Goal: Transaction & Acquisition: Book appointment/travel/reservation

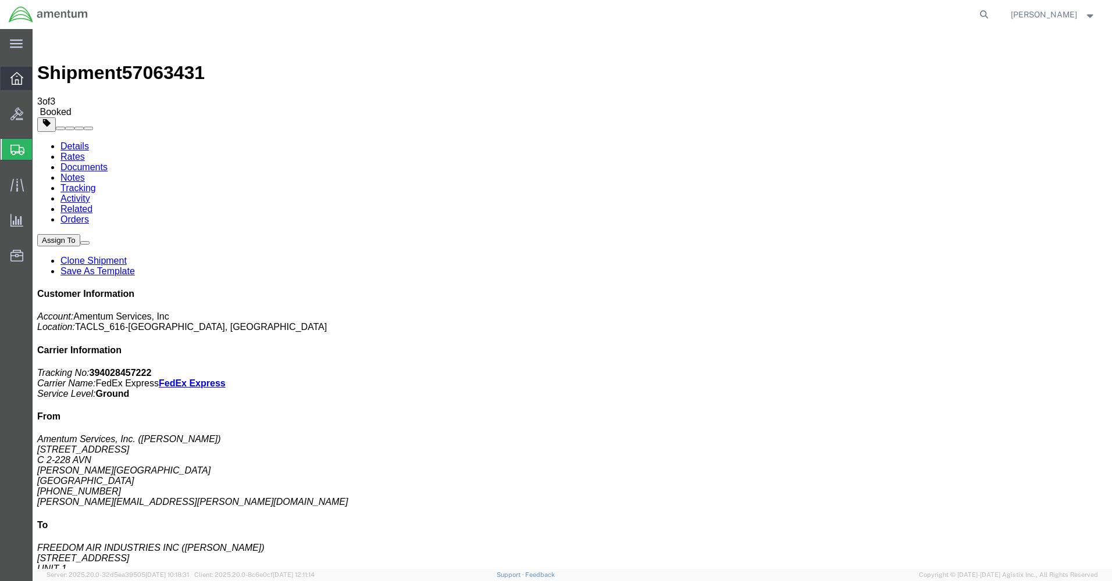
click at [12, 77] on icon at bounding box center [16, 78] width 13 height 13
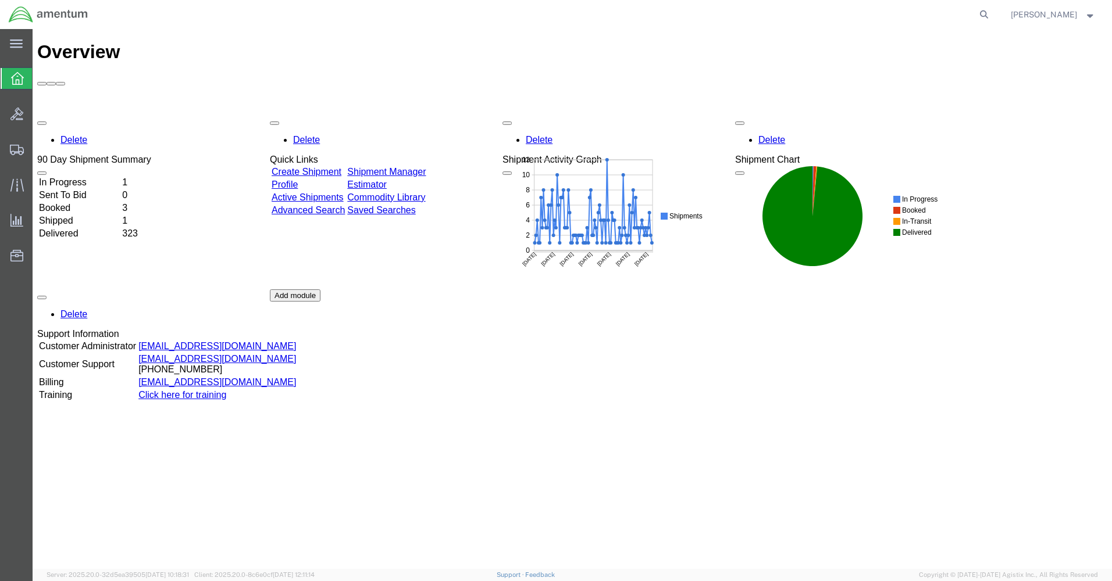
click at [408, 167] on link "Shipment Manager" at bounding box center [386, 172] width 78 height 10
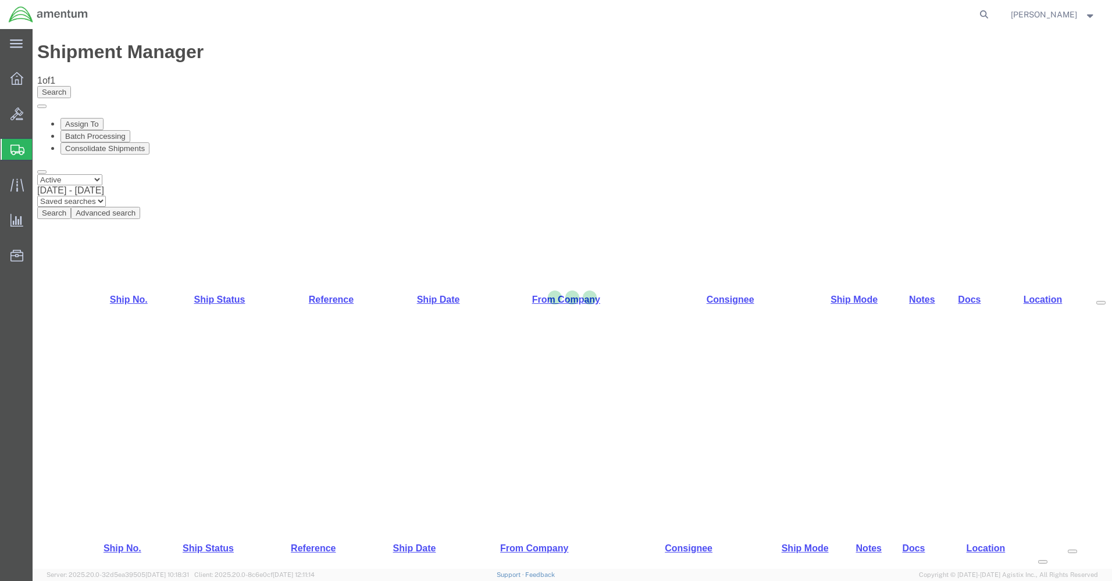
select select "42712"
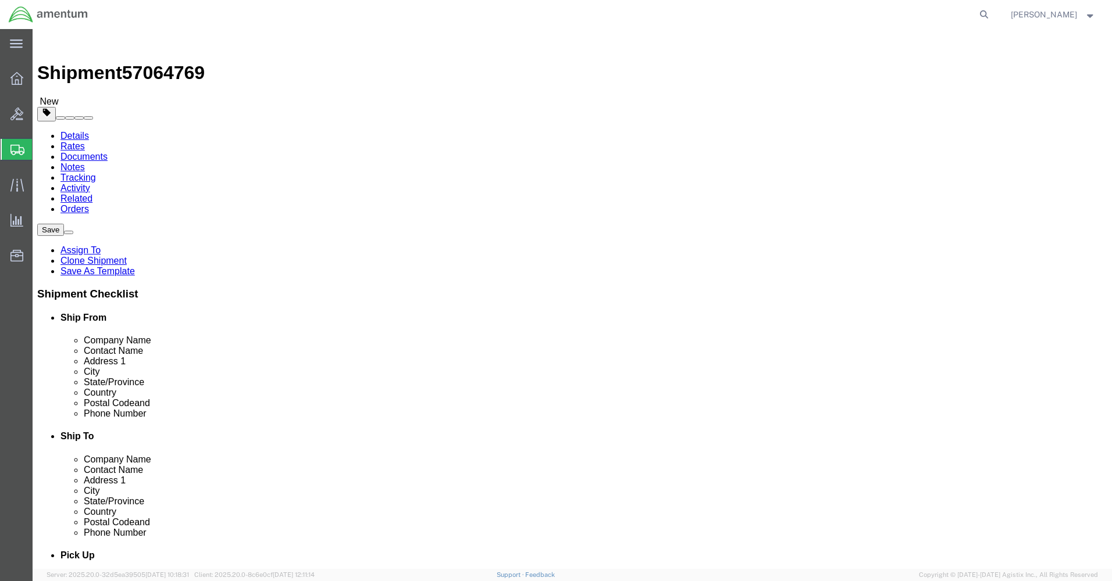
drag, startPoint x: 215, startPoint y: 239, endPoint x: 135, endPoint y: 246, distance: 80.0
click div "Contact Name [PERSON_NAME]"
type input "[PERSON_NAME]"
click p "- Amentum Services, Inc. - ([PERSON_NAME]) [STREET_ADDRESS][PERSON_NAME]"
select select
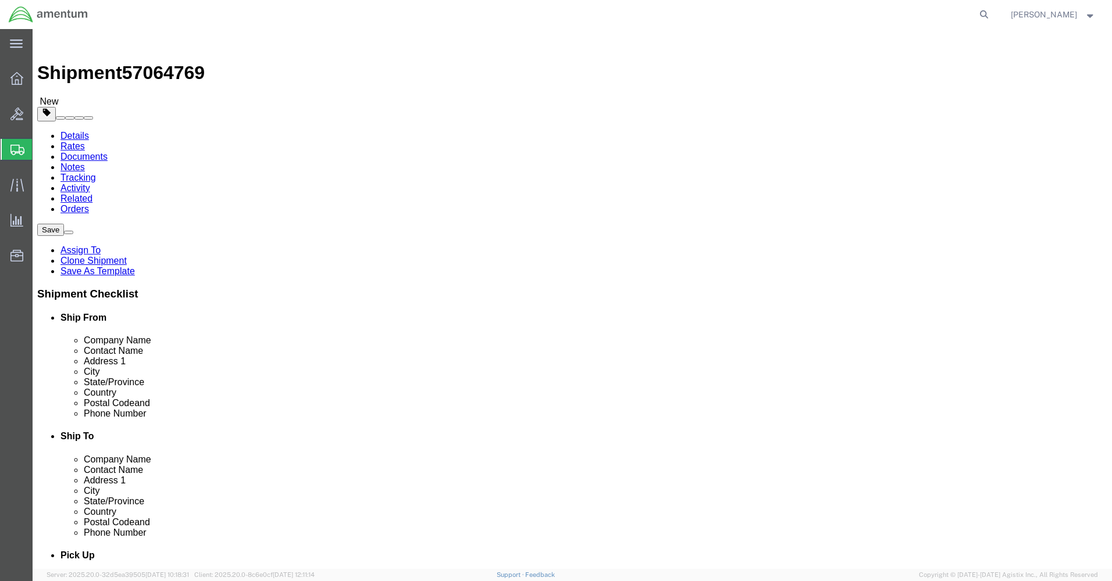
type input "[PERSON_NAME]"
type input "C 2-228 AVN"
type input "28308"
type input "[PHONE_NUMBER]"
type input "[PERSON_NAME][EMAIL_ADDRESS][PERSON_NAME][DOMAIN_NAME]"
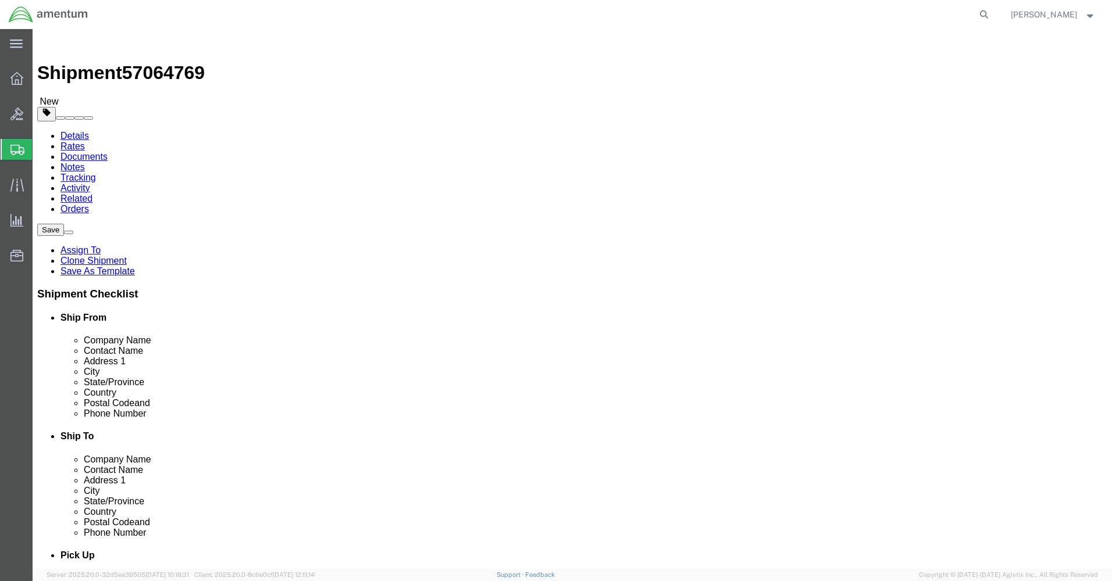
checkbox input "true"
select select "NC"
type input "[PERSON_NAME]"
click input "checkbox"
checkbox input "false"
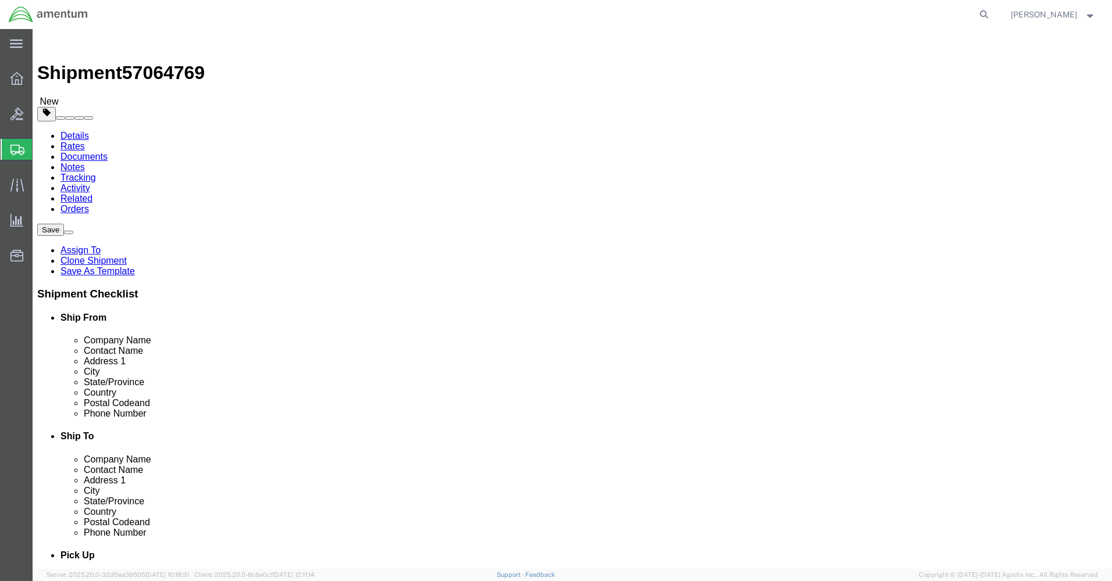
click button "Rate Shipment"
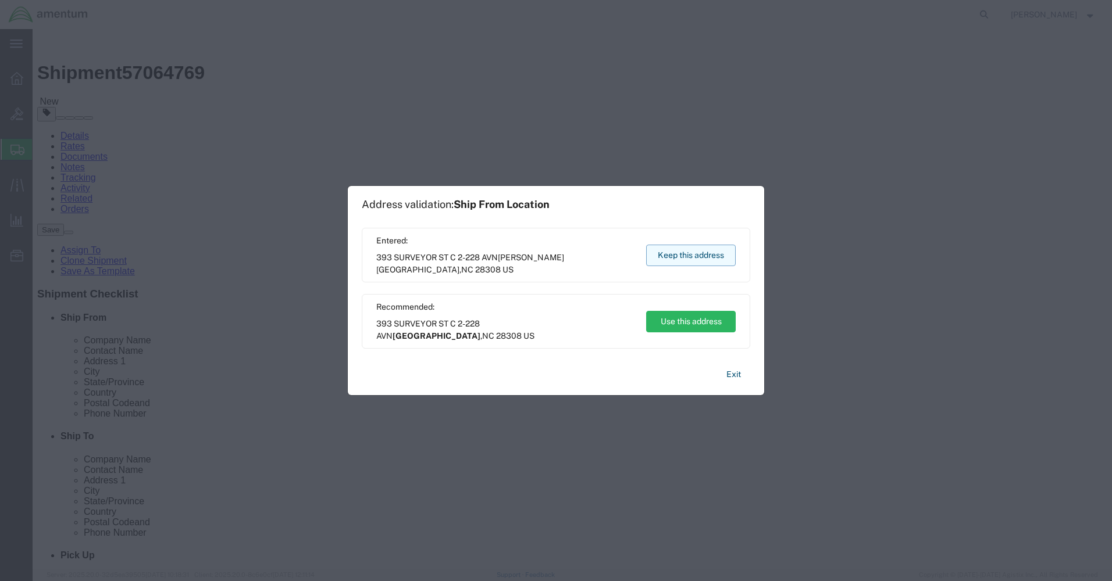
click at [673, 254] on button "Keep this address" at bounding box center [691, 256] width 90 height 22
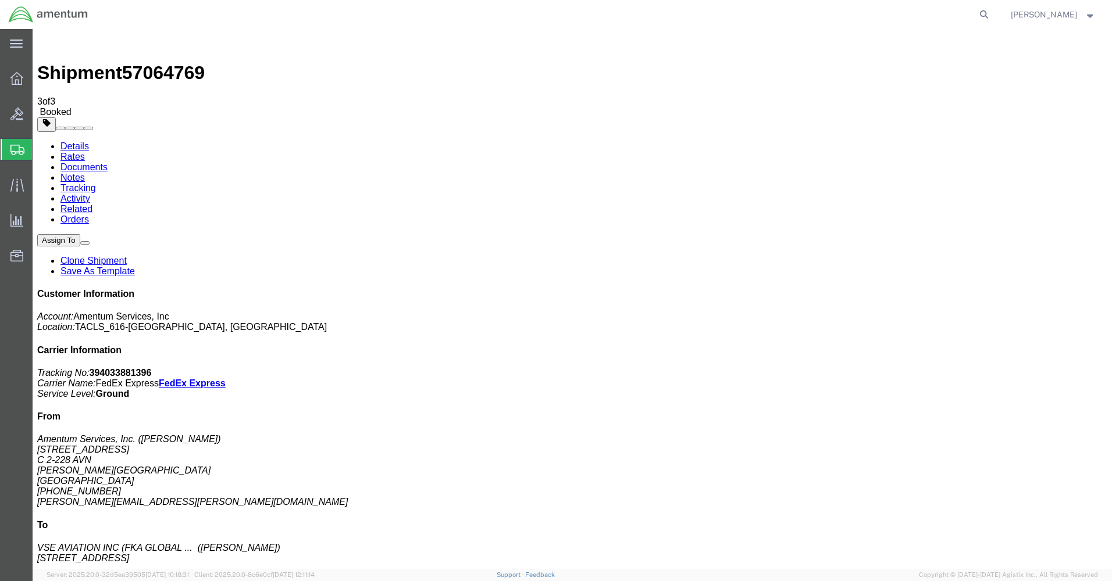
click at [83, 141] on link "Details" at bounding box center [74, 146] width 28 height 10
click link "Schedule pickup request"
click at [15, 76] on icon at bounding box center [16, 78] width 13 height 13
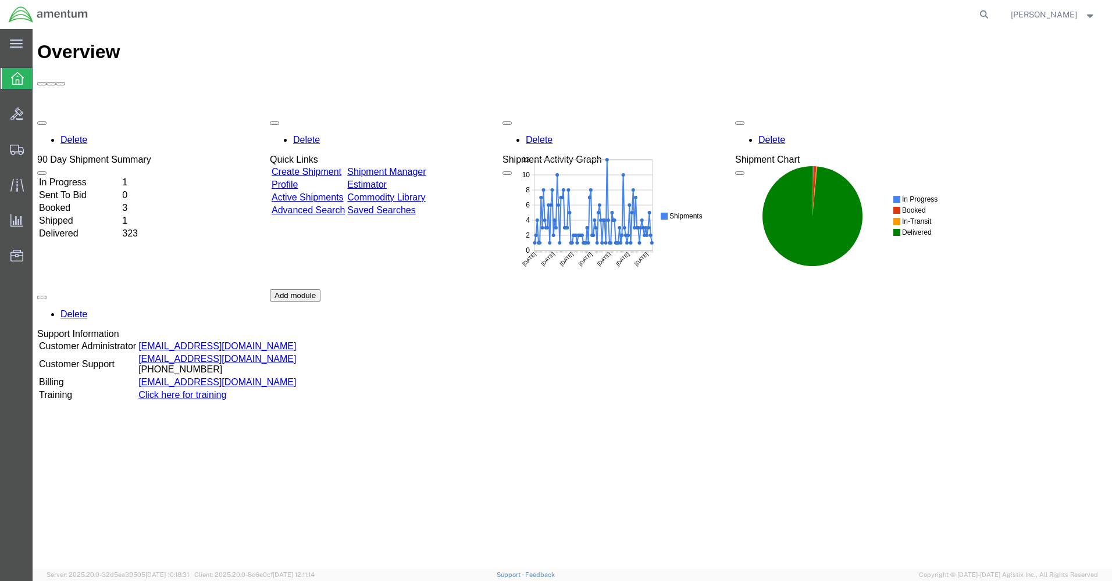
click at [421, 167] on link "Shipment Manager" at bounding box center [386, 172] width 78 height 10
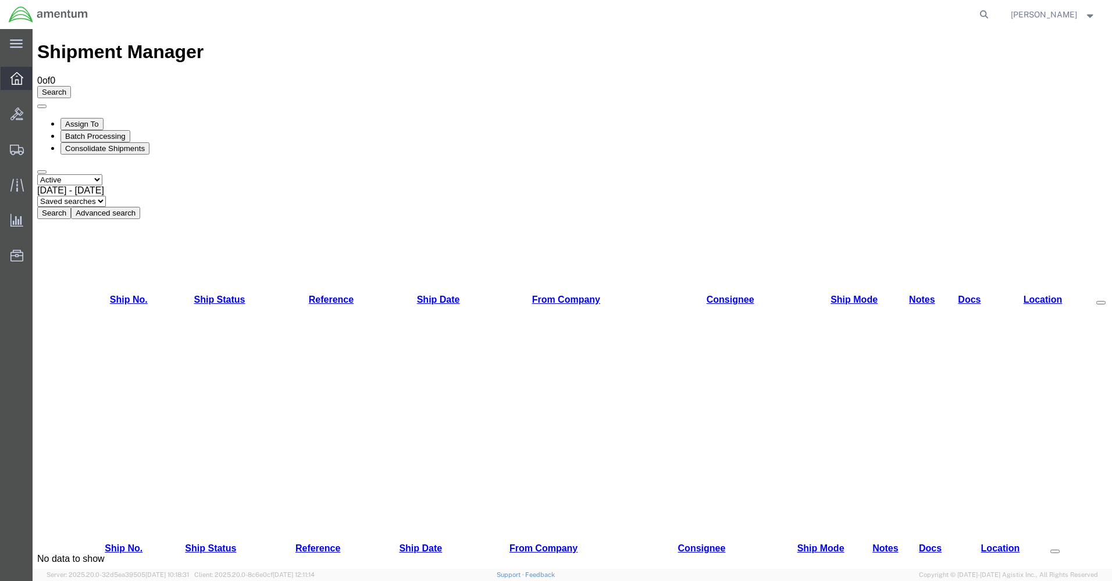
click at [11, 76] on icon at bounding box center [16, 78] width 13 height 13
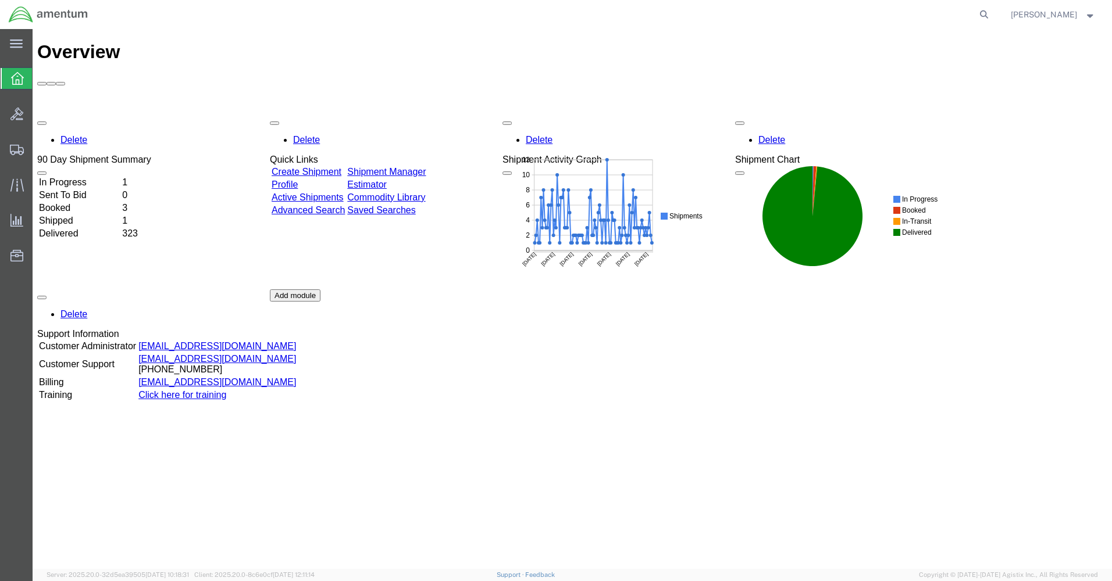
click at [396, 167] on link "Shipment Manager" at bounding box center [386, 172] width 78 height 10
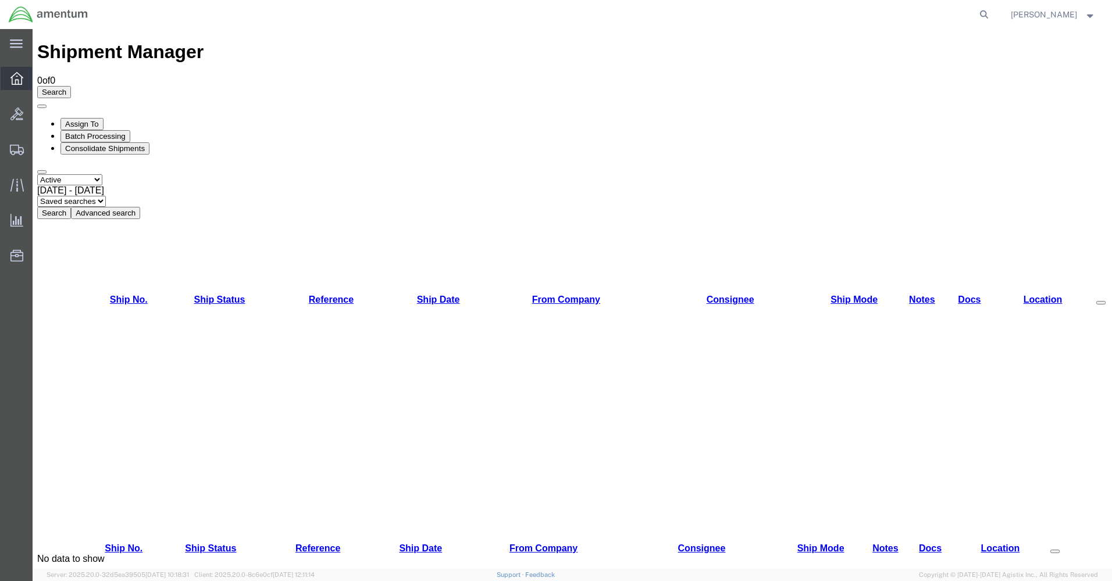
click at [19, 81] on icon at bounding box center [16, 78] width 13 height 13
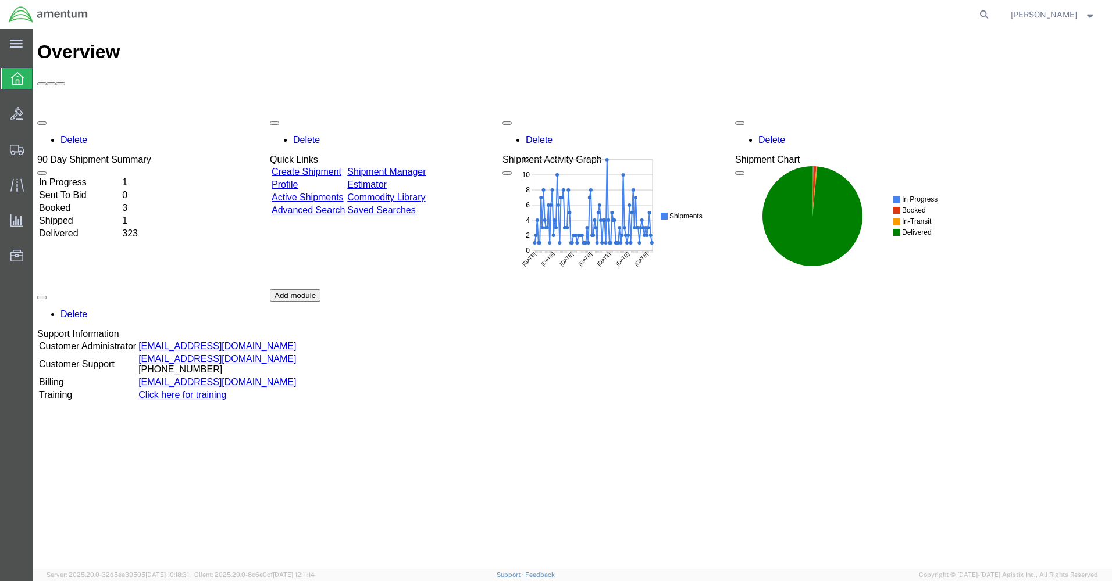
click at [412, 167] on link "Shipment Manager" at bounding box center [386, 172] width 78 height 10
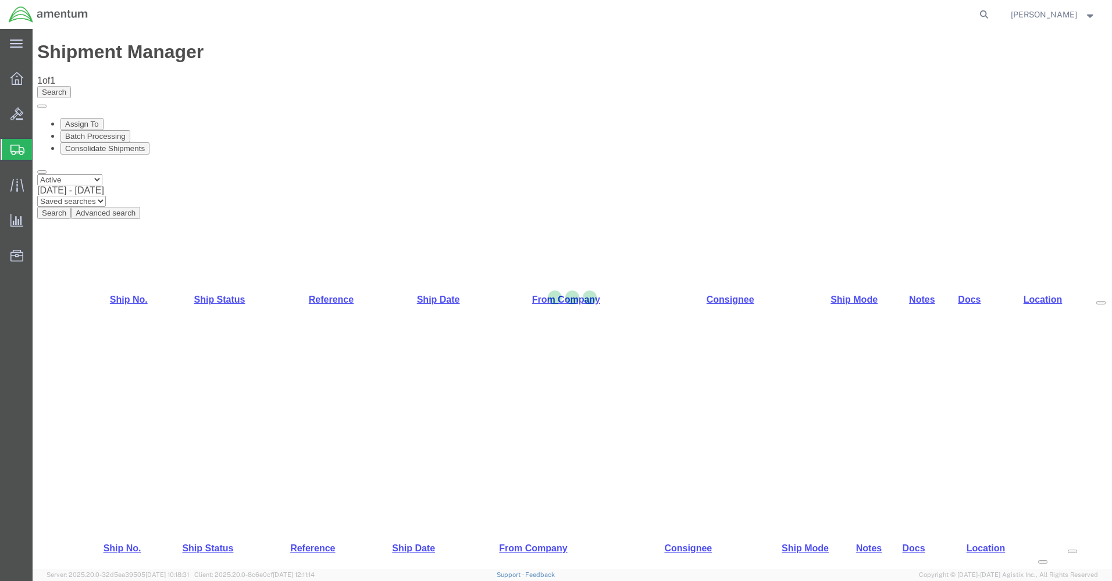
select select "42712"
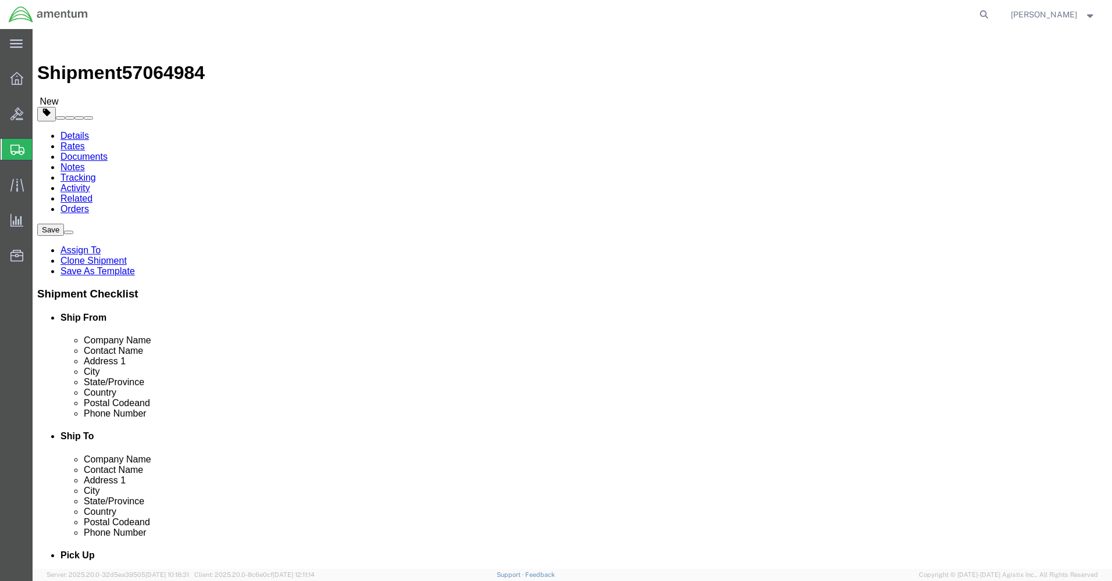
drag, startPoint x: 213, startPoint y: 238, endPoint x: 120, endPoint y: 237, distance: 93.0
click div "Contact Name [PERSON_NAME]"
type input "[PERSON_NAME]"
click p "- Amentum Services, Inc. - ([PERSON_NAME]) [STREET_ADDRESS][PERSON_NAME]"
select select
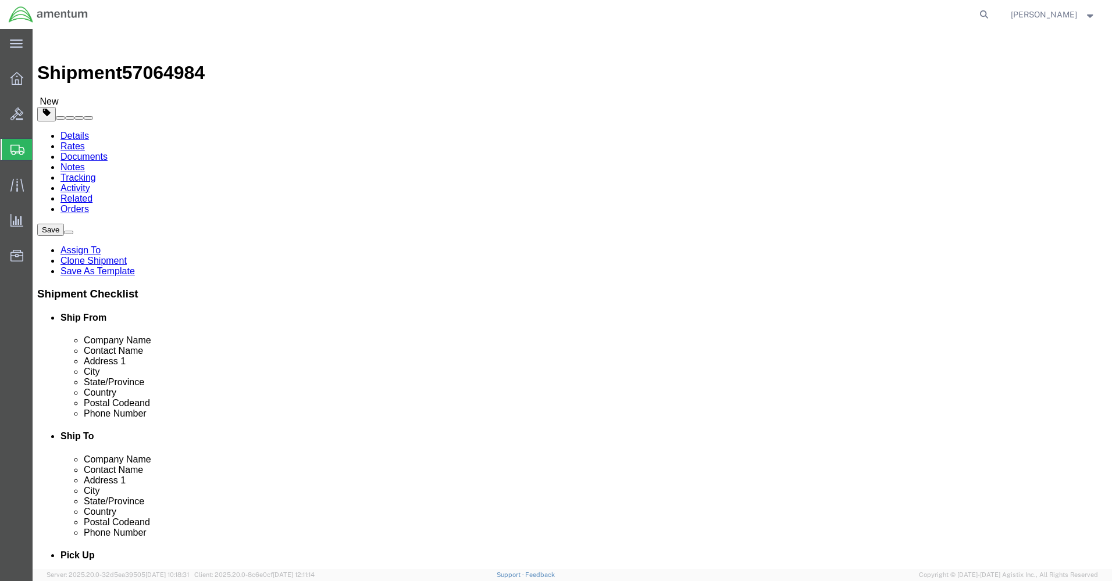
type input "28308"
type input "[PHONE_NUMBER]"
type input "[PERSON_NAME][EMAIL_ADDRESS][PERSON_NAME][DOMAIN_NAME]"
checkbox input "true"
select select "NC"
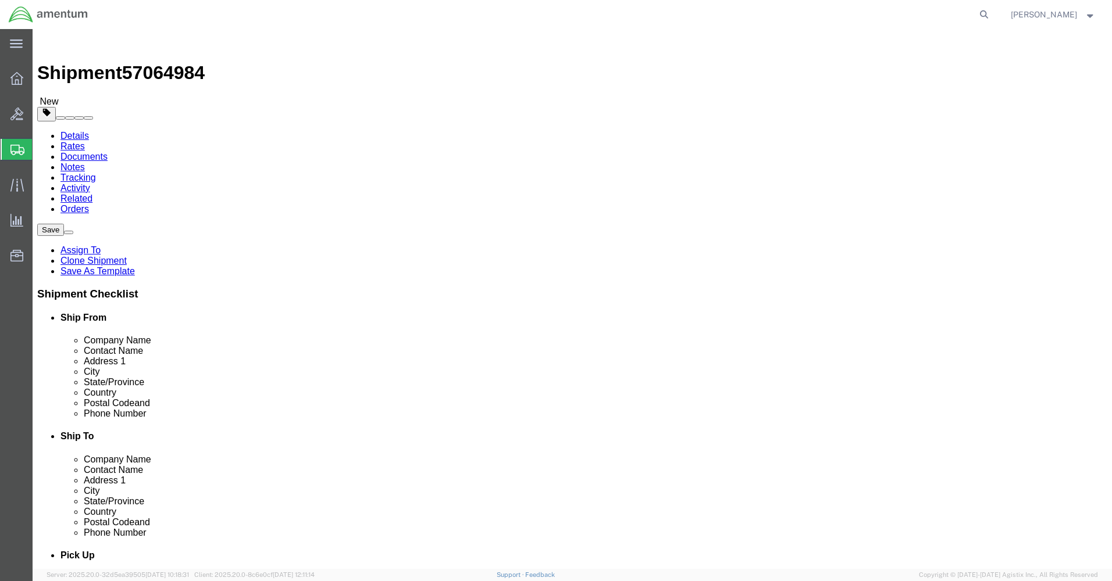
type input "[PERSON_NAME]"
click input "checkbox"
checkbox input "false"
click input "404.767.5800"
type input "4047675800"
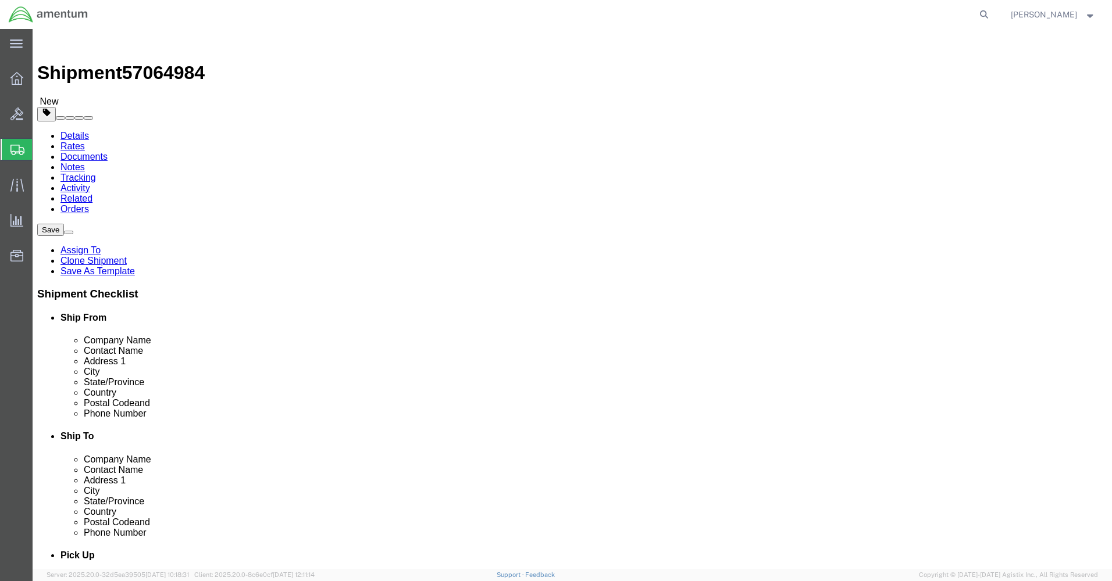
click button "Rate Shipment"
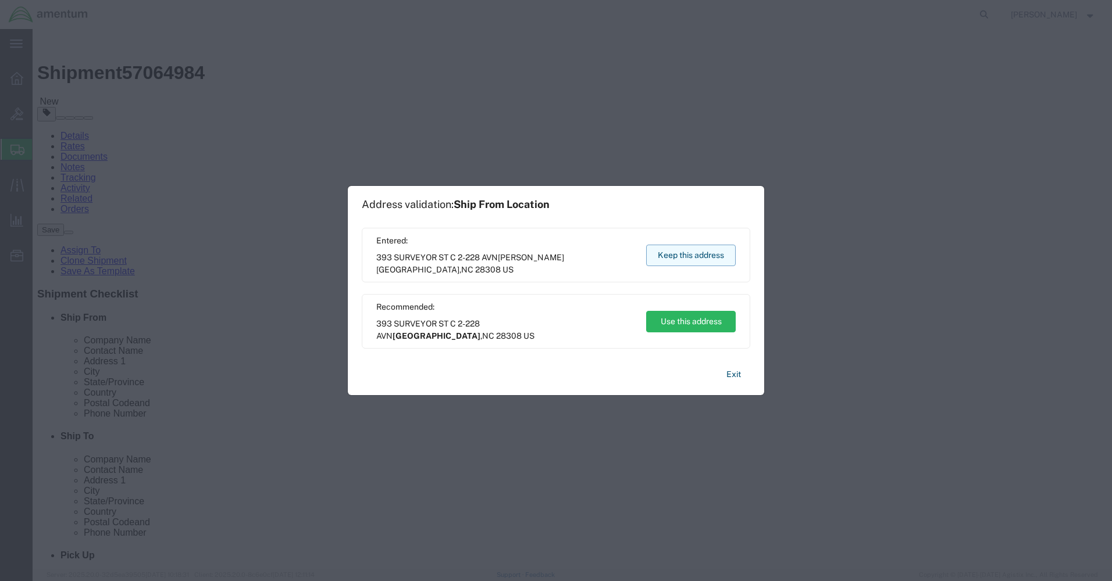
click at [659, 256] on button "Keep this address" at bounding box center [691, 256] width 90 height 22
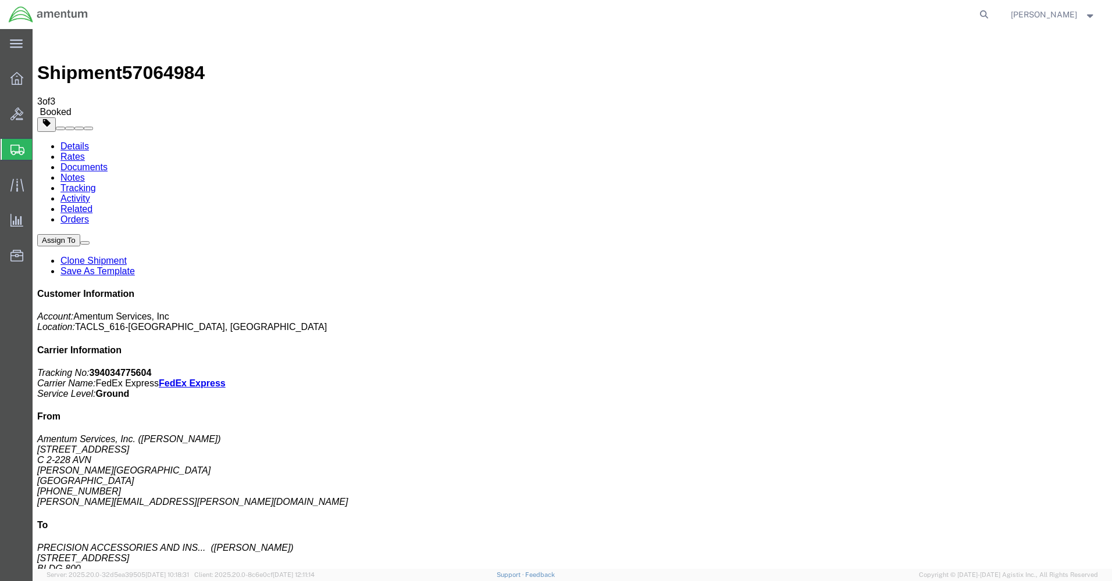
click at [73, 141] on link "Details" at bounding box center [74, 146] width 28 height 10
click link "Schedule pickup request"
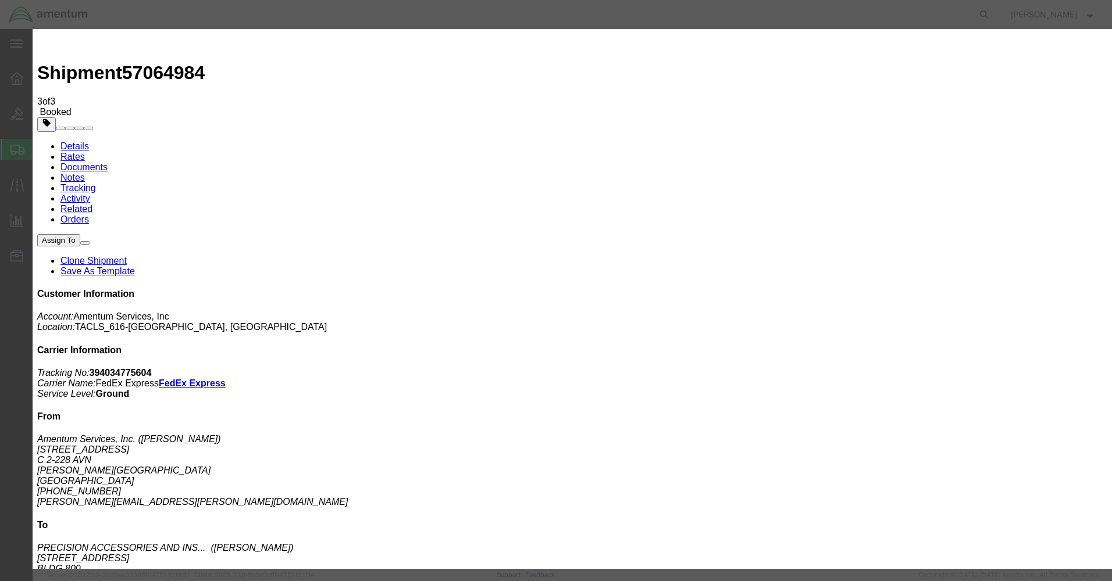
click button "Close"
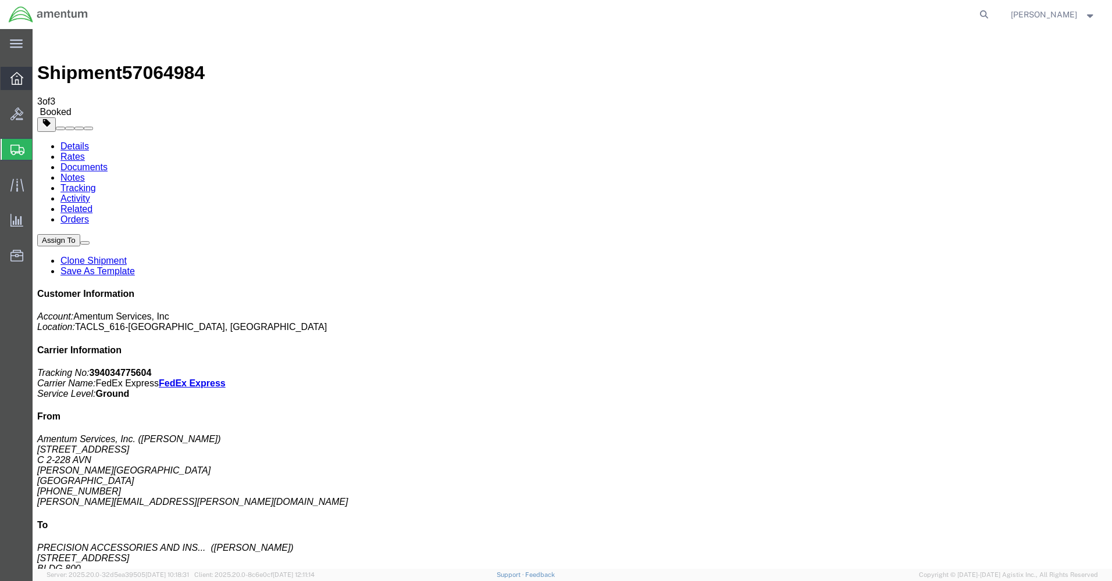
click at [21, 82] on icon at bounding box center [16, 78] width 13 height 13
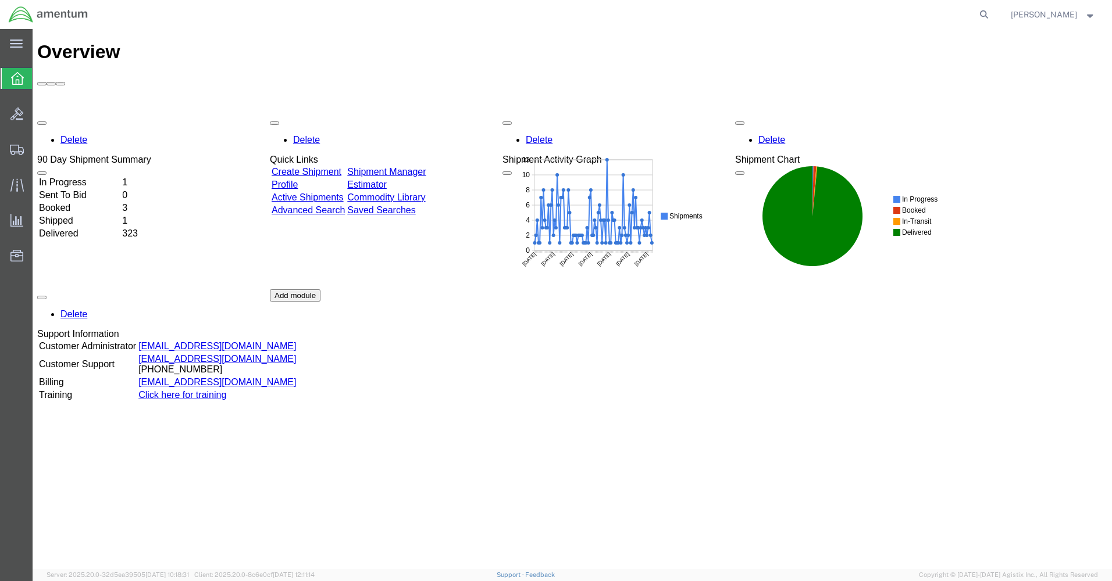
click at [11, 78] on icon at bounding box center [17, 78] width 13 height 13
click at [426, 167] on link "Shipment Manager" at bounding box center [386, 172] width 78 height 10
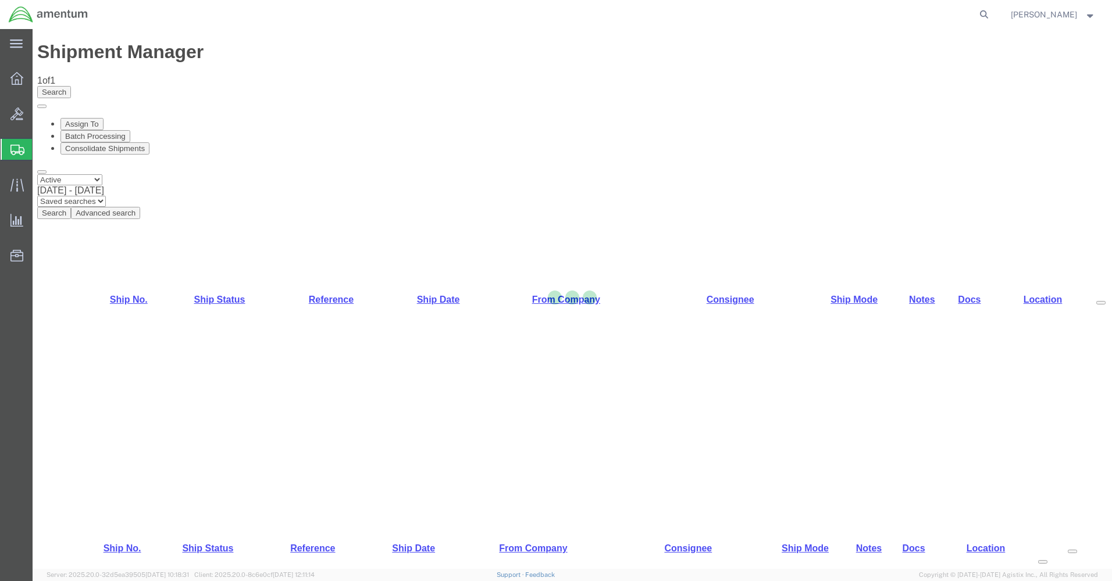
select select "42712"
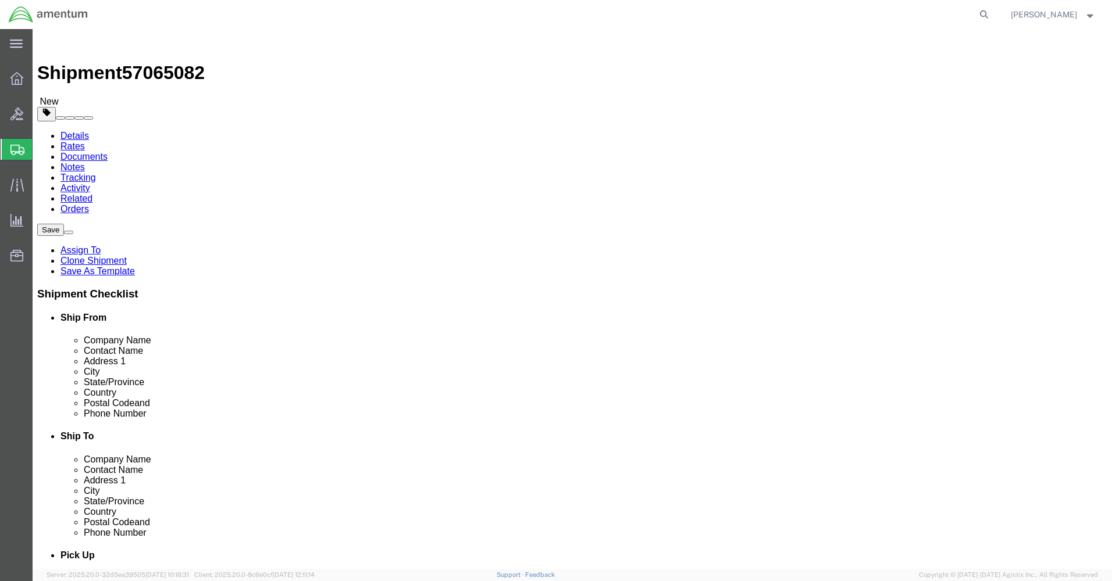
drag, startPoint x: 227, startPoint y: 243, endPoint x: 110, endPoint y: 250, distance: 117.6
click div "Location TACLS_616-[GEOGRAPHIC_DATA], [GEOGRAPHIC_DATA] Select My Profile Locat…"
type input "marcu"
click p "- Amentum Services, Inc. - ([PERSON_NAME]) [STREET_ADDRESS][PERSON_NAME]"
select select
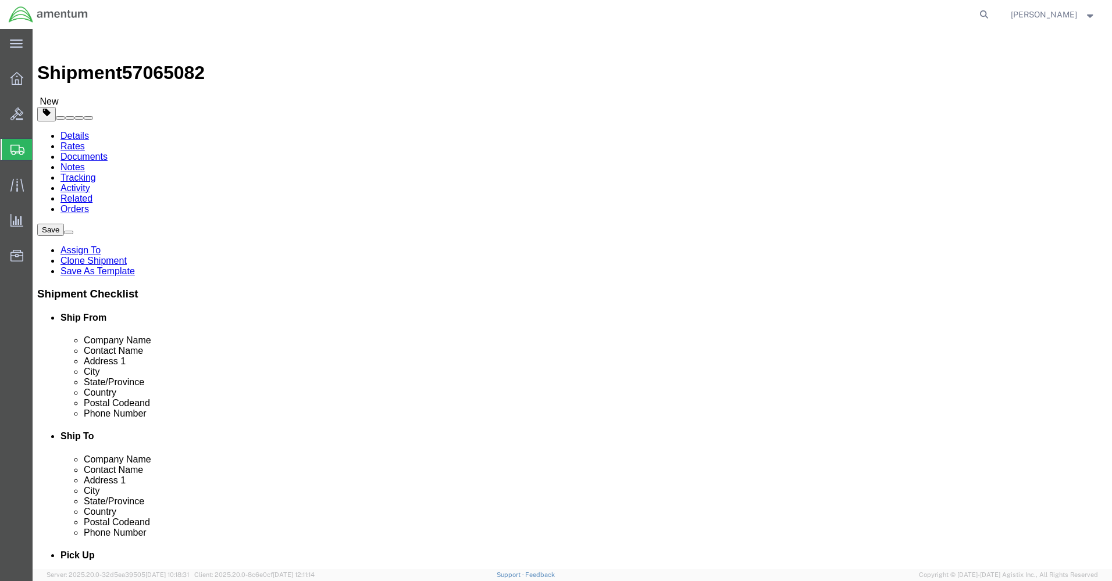
type input "28308"
type input "[PHONE_NUMBER]"
type input "[PERSON_NAME][EMAIL_ADDRESS][PERSON_NAME][DOMAIN_NAME]"
checkbox input "true"
select select "NC"
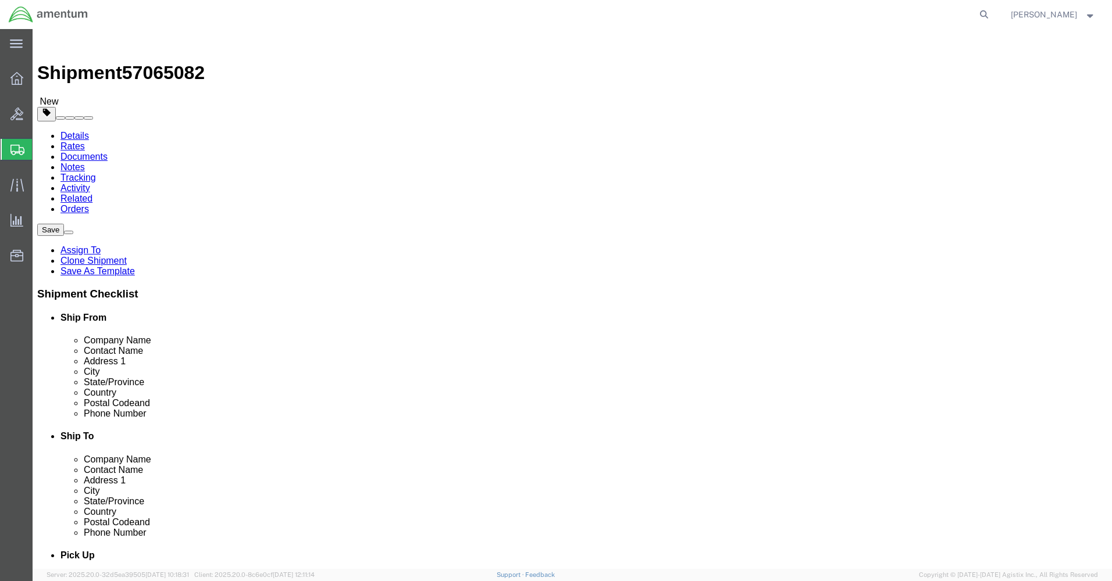
type input "[PERSON_NAME]"
click input "checkbox"
checkbox input "false"
click input "404.767.5800"
type input "4047675800"
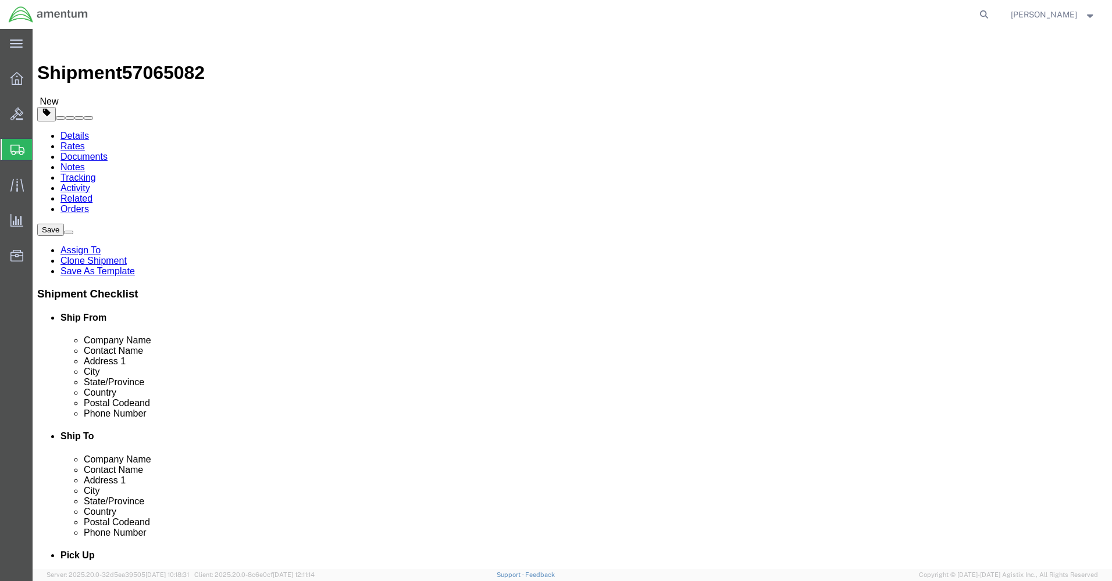
click button "Rate Shipment"
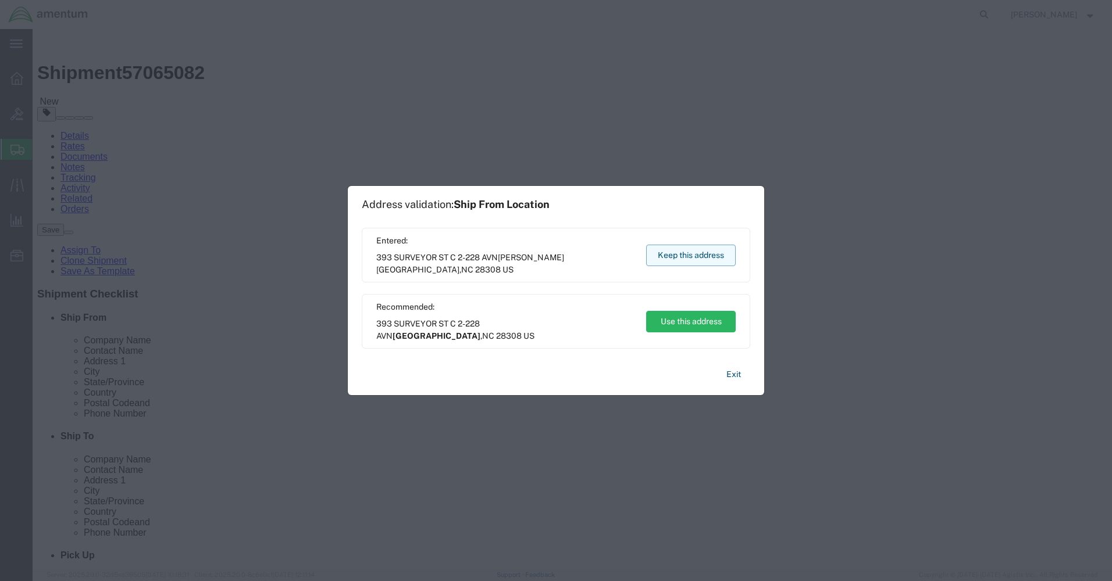
click at [703, 261] on button "Keep this address" at bounding box center [691, 256] width 90 height 22
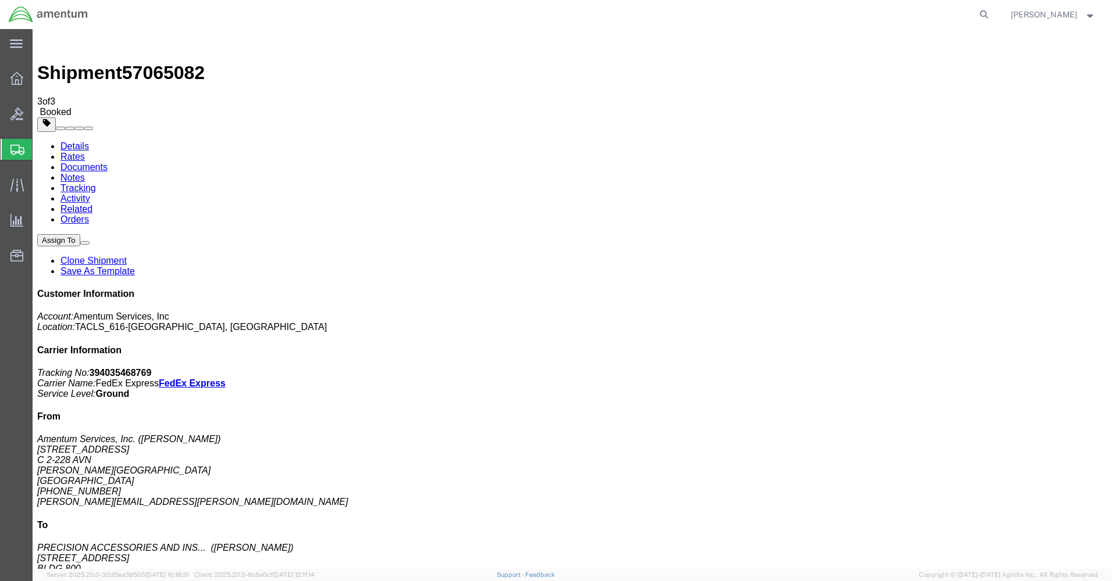
click at [10, 86] on div at bounding box center [17, 78] width 33 height 23
